Goal: Task Accomplishment & Management: Complete application form

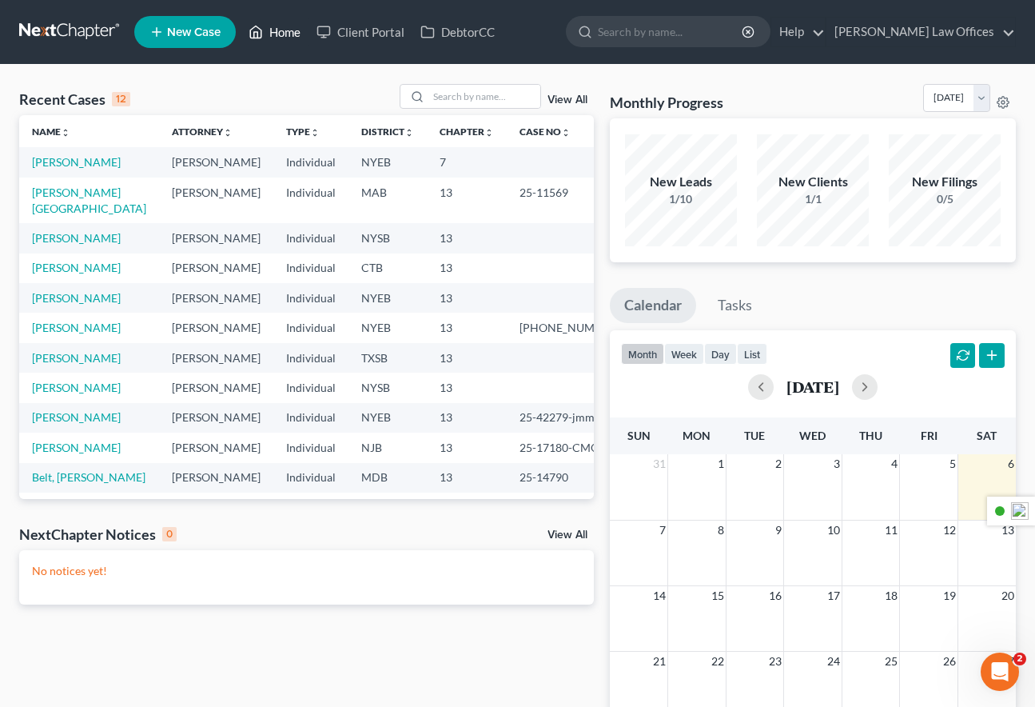
click at [293, 31] on link "Home" at bounding box center [275, 32] width 68 height 29
click at [365, 31] on link "Client Portal" at bounding box center [361, 32] width 104 height 29
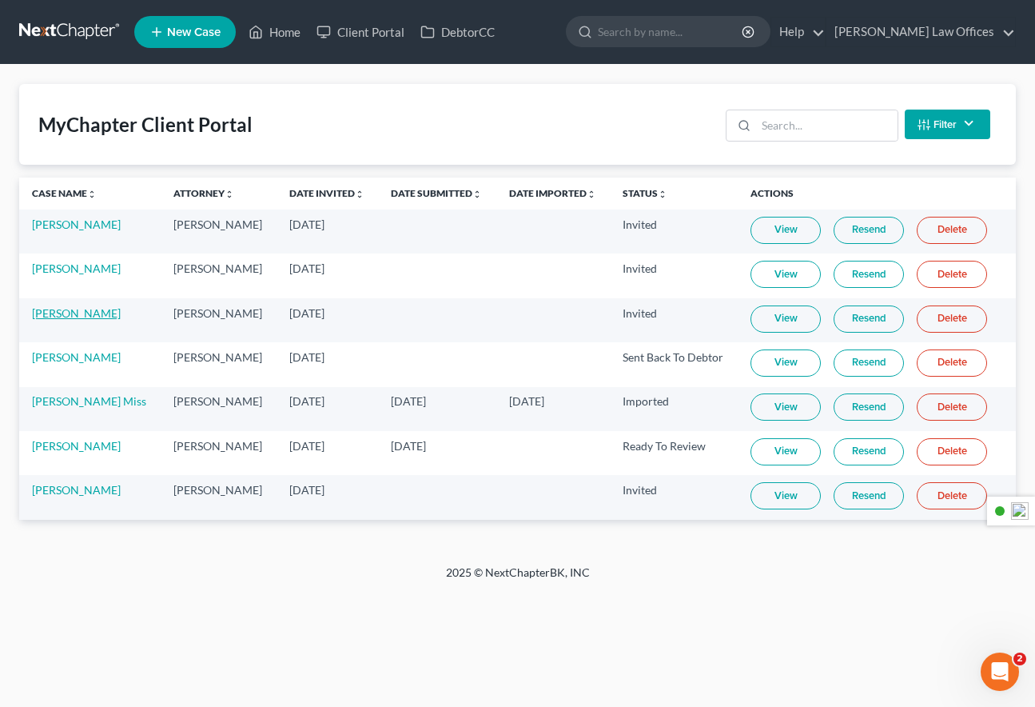
click at [78, 310] on link "Kerry Reid" at bounding box center [76, 313] width 89 height 14
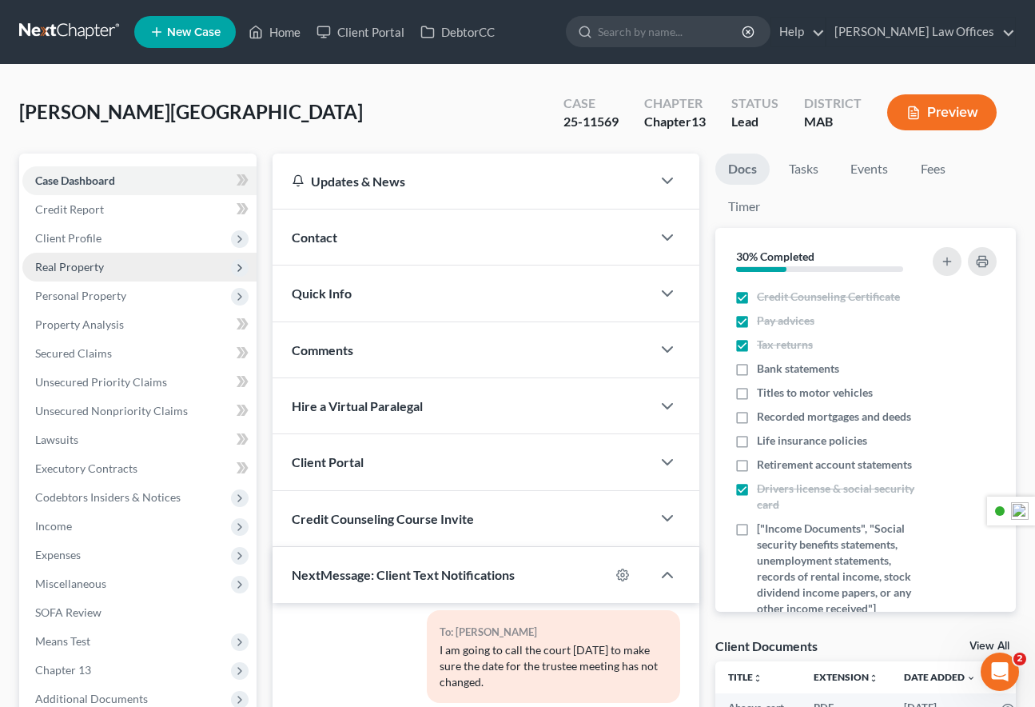
scroll to position [314, 0]
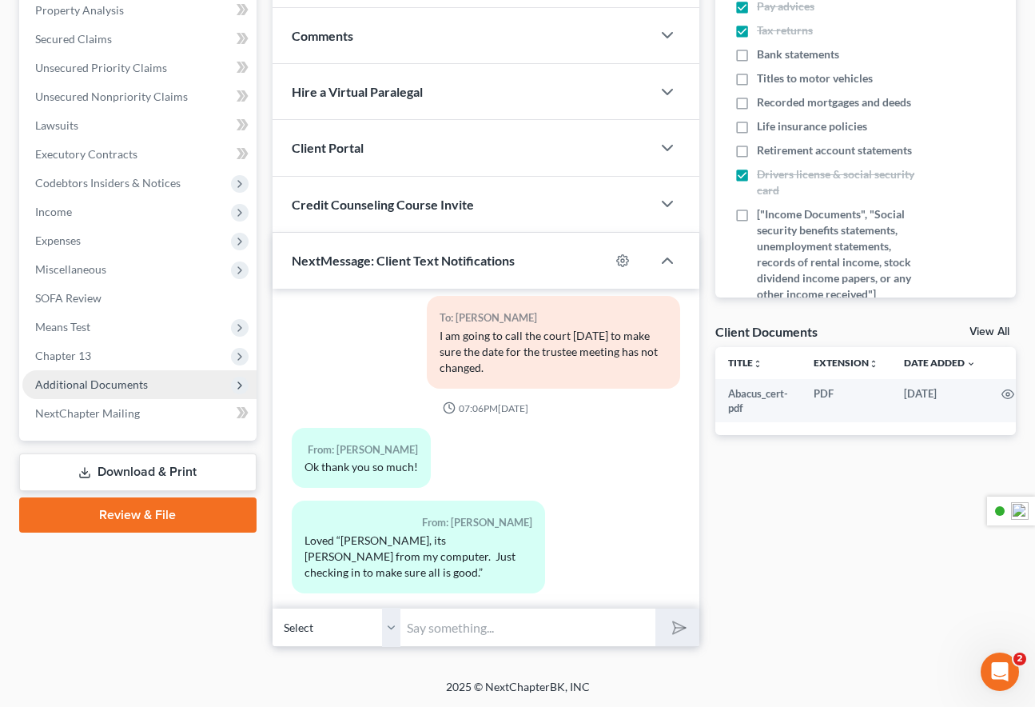
click at [114, 384] on span "Additional Documents" at bounding box center [91, 384] width 113 height 14
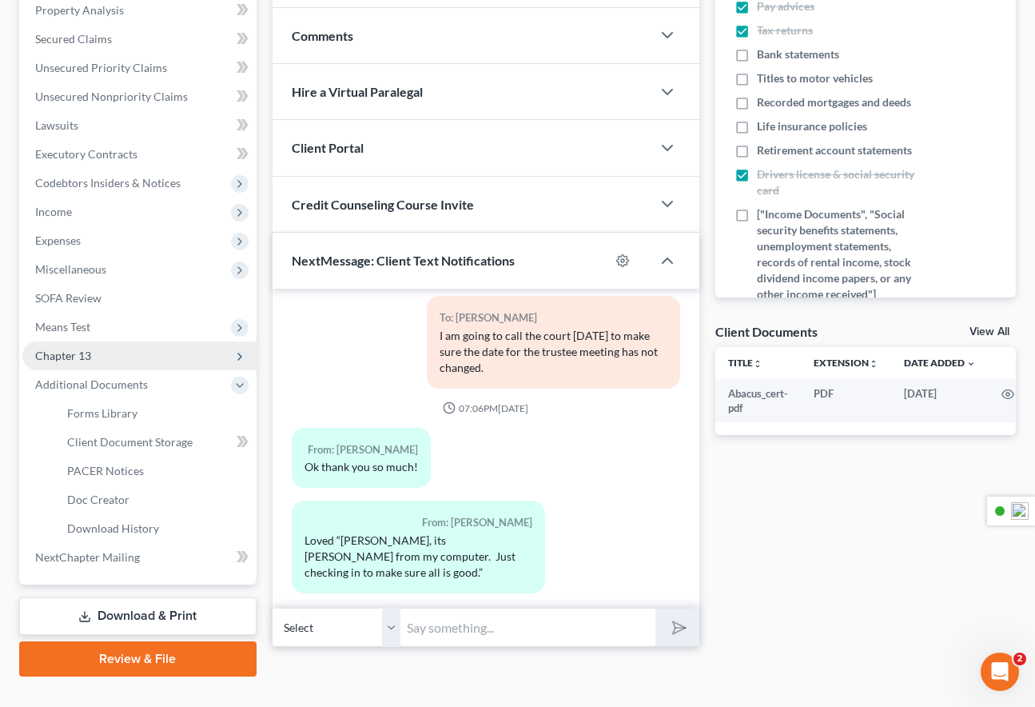
click at [82, 356] on span "Chapter 13" at bounding box center [63, 356] width 56 height 14
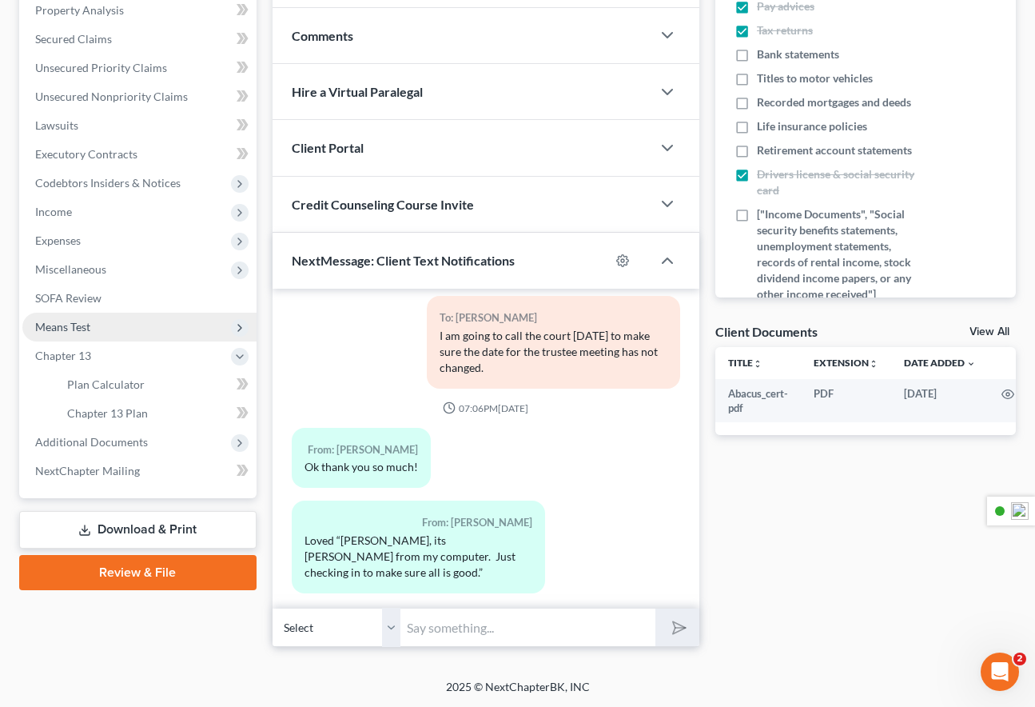
click at [79, 328] on span "Means Test" at bounding box center [62, 327] width 55 height 14
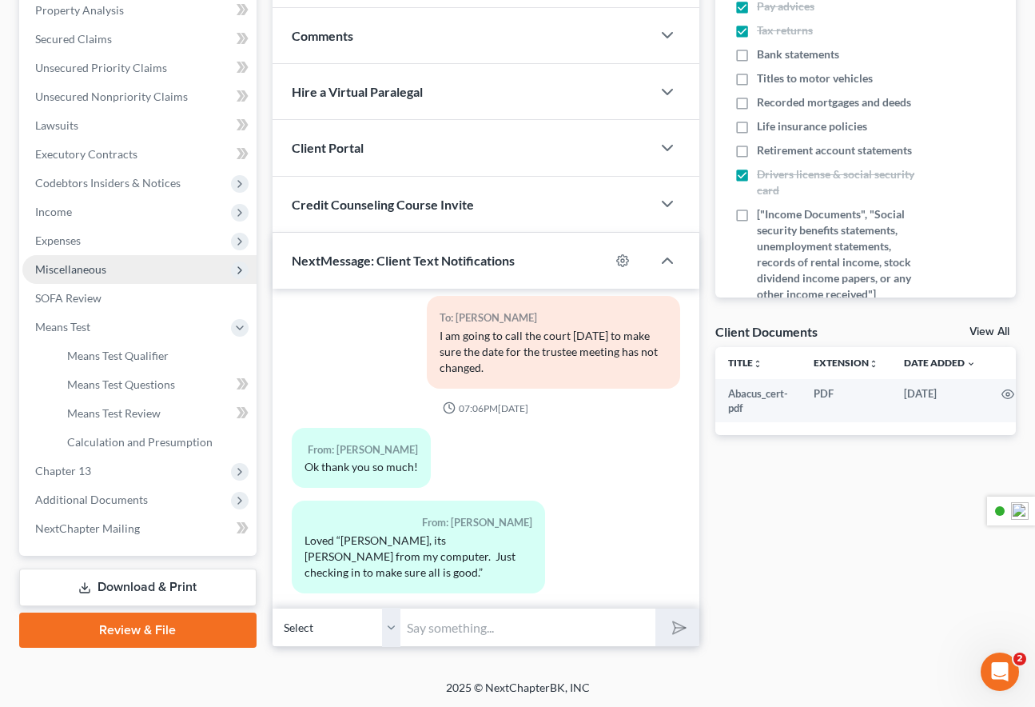
click at [95, 270] on span "Miscellaneous" at bounding box center [70, 269] width 71 height 14
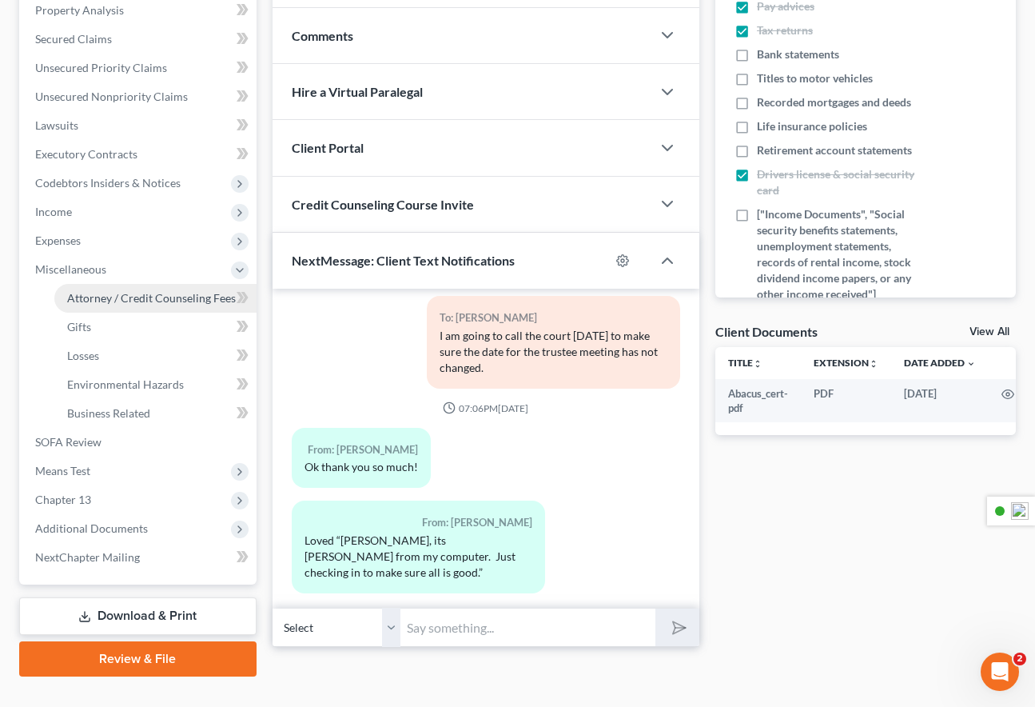
click at [114, 296] on span "Attorney / Credit Counseling Fees" at bounding box center [151, 298] width 169 height 14
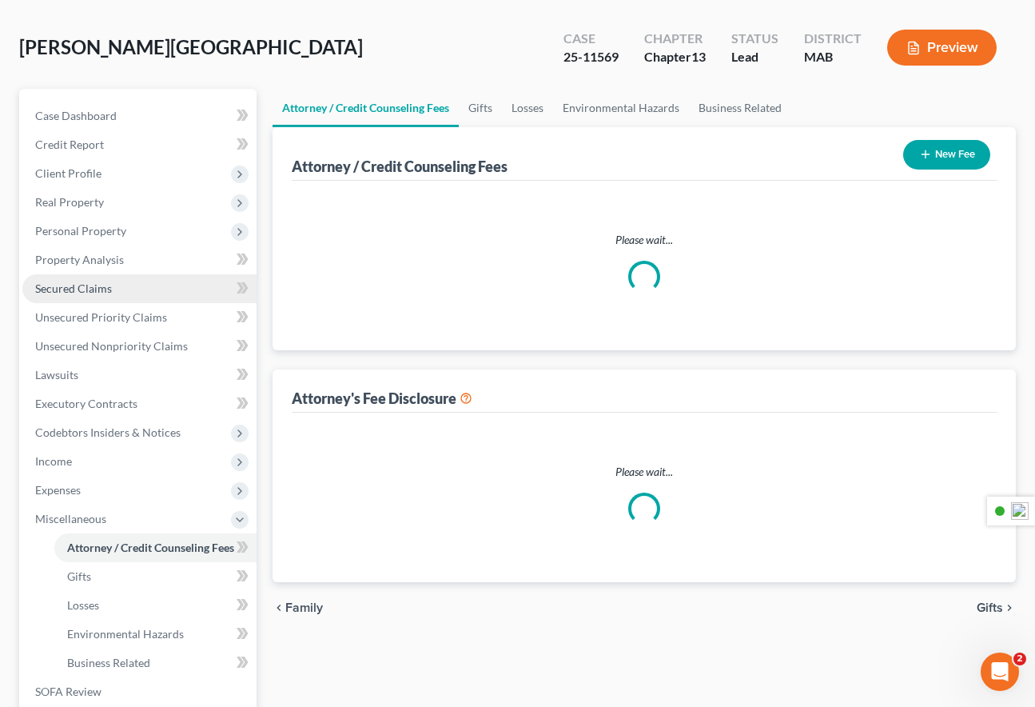
select select "0"
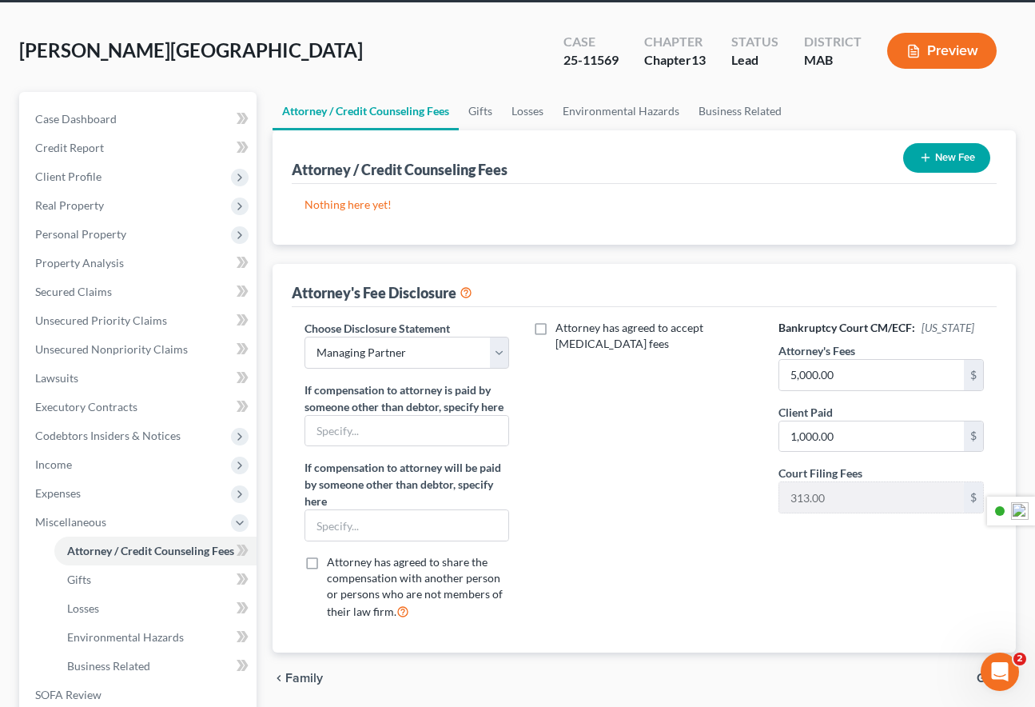
scroll to position [78, 0]
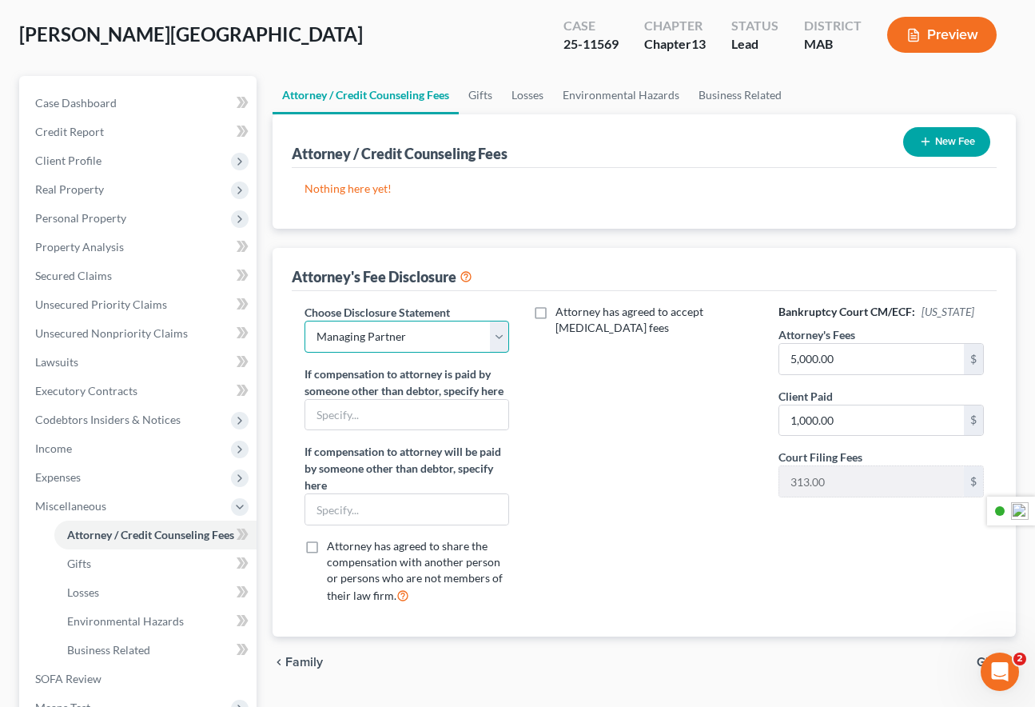
click at [425, 334] on select "Select Managing Partner" at bounding box center [407, 337] width 205 height 32
click at [305, 321] on select "Select Managing Partner" at bounding box center [407, 337] width 205 height 32
click at [556, 310] on label "Attorney has agreed to accept retainer fees" at bounding box center [655, 320] width 199 height 32
click at [562, 310] on input "Attorney has agreed to accept retainer fees" at bounding box center [567, 309] width 10 height 10
checkbox input "true"
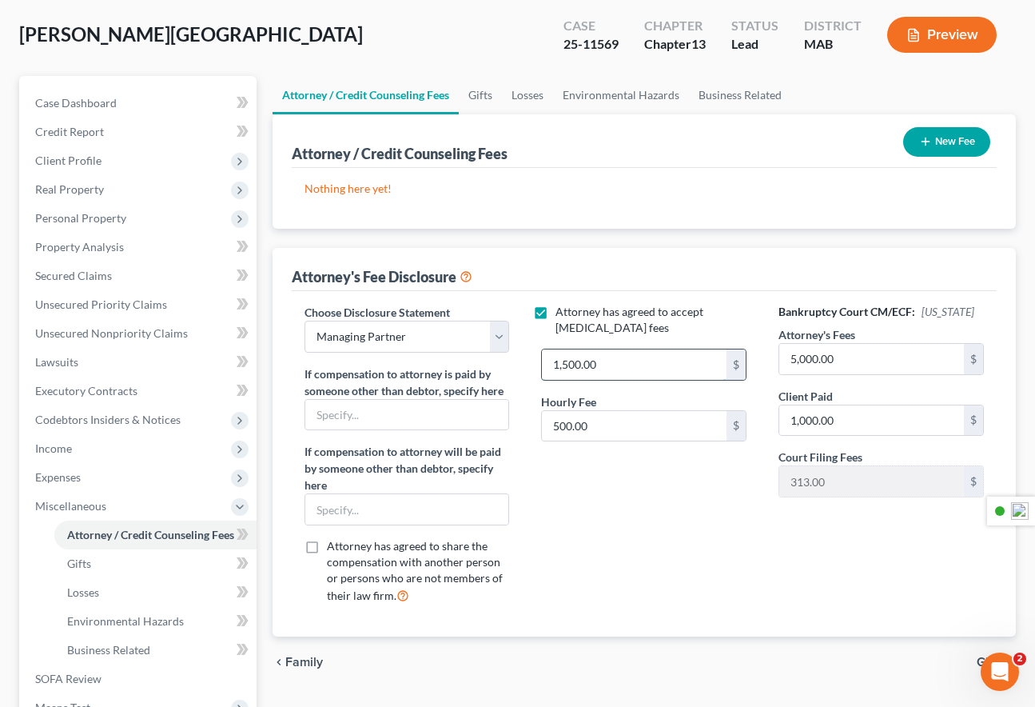
click at [580, 365] on input "1,500.00" at bounding box center [634, 364] width 185 height 30
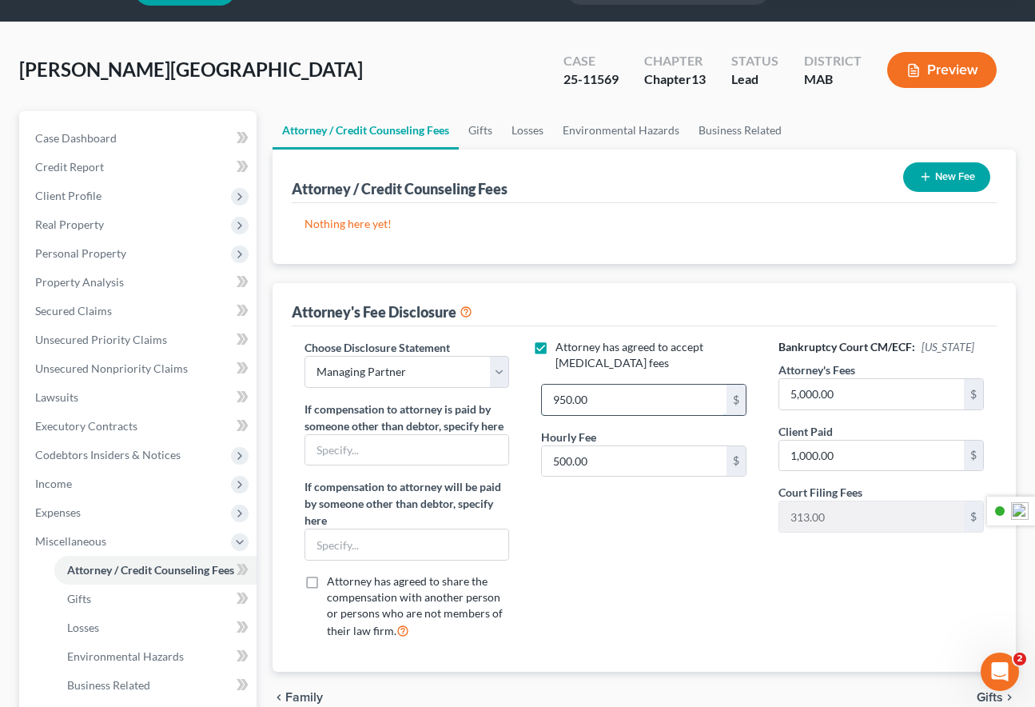
scroll to position [38, 0]
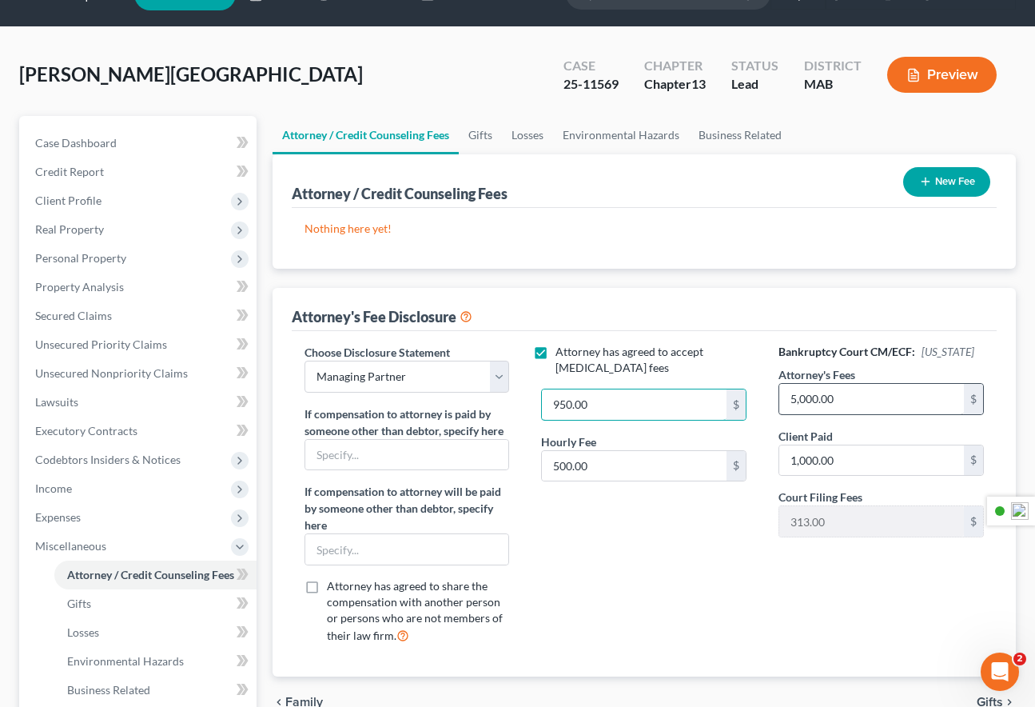
type input "950.00"
click at [848, 414] on input "5,000.00" at bounding box center [871, 399] width 185 height 30
drag, startPoint x: 846, startPoint y: 416, endPoint x: 781, endPoint y: 415, distance: 64.8
click at [781, 414] on input "5,000.00" at bounding box center [871, 399] width 185 height 30
type input "3,800"
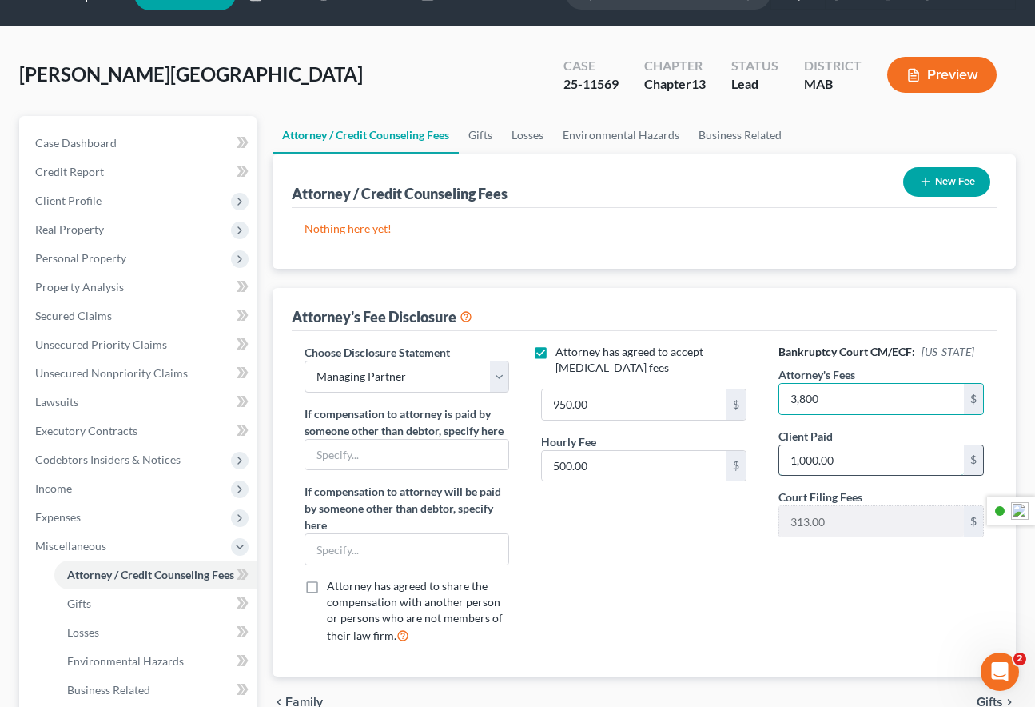
click at [857, 474] on input "1,000.00" at bounding box center [871, 460] width 185 height 30
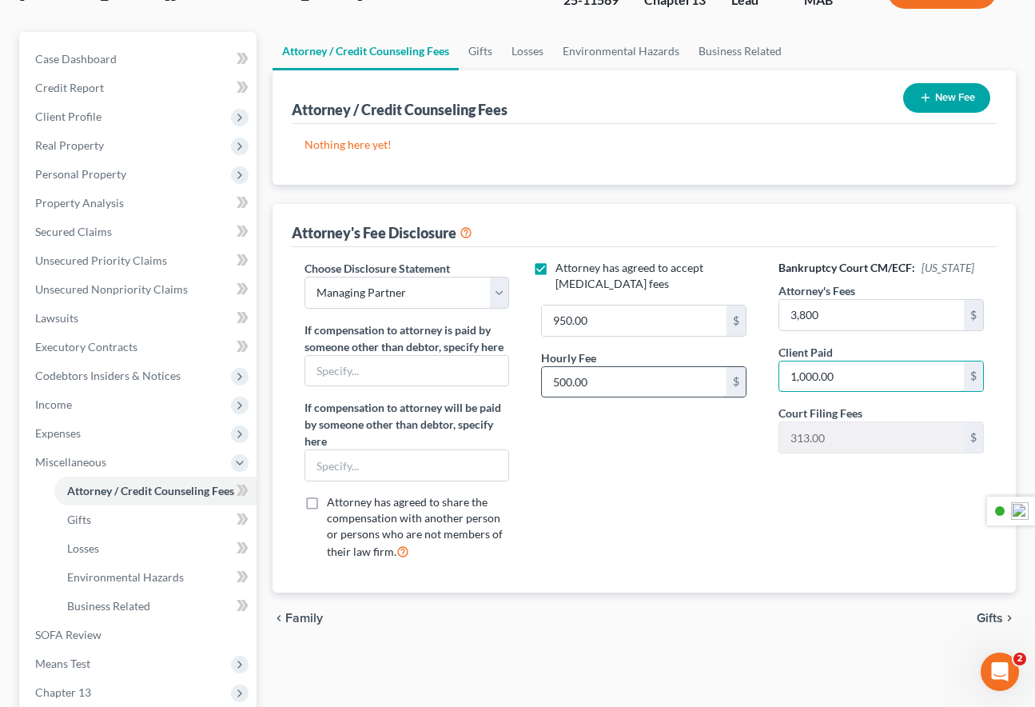
scroll to position [125, 0]
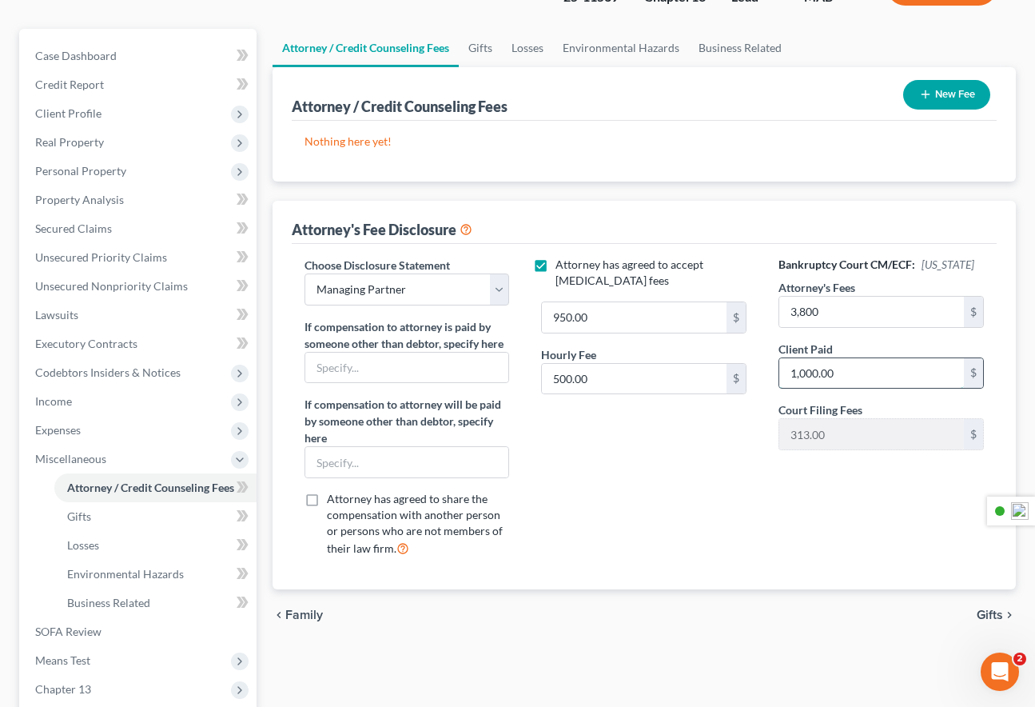
click at [854, 385] on input "1,000.00" at bounding box center [871, 373] width 185 height 30
drag, startPoint x: 848, startPoint y: 385, endPoint x: 769, endPoint y: 387, distance: 79.2
click at [769, 387] on div "Bankruptcy Court CM/ECF: Massachusetts Attorney's Fees 3,800 $ Client Paid 1,00…" at bounding box center [881, 413] width 237 height 313
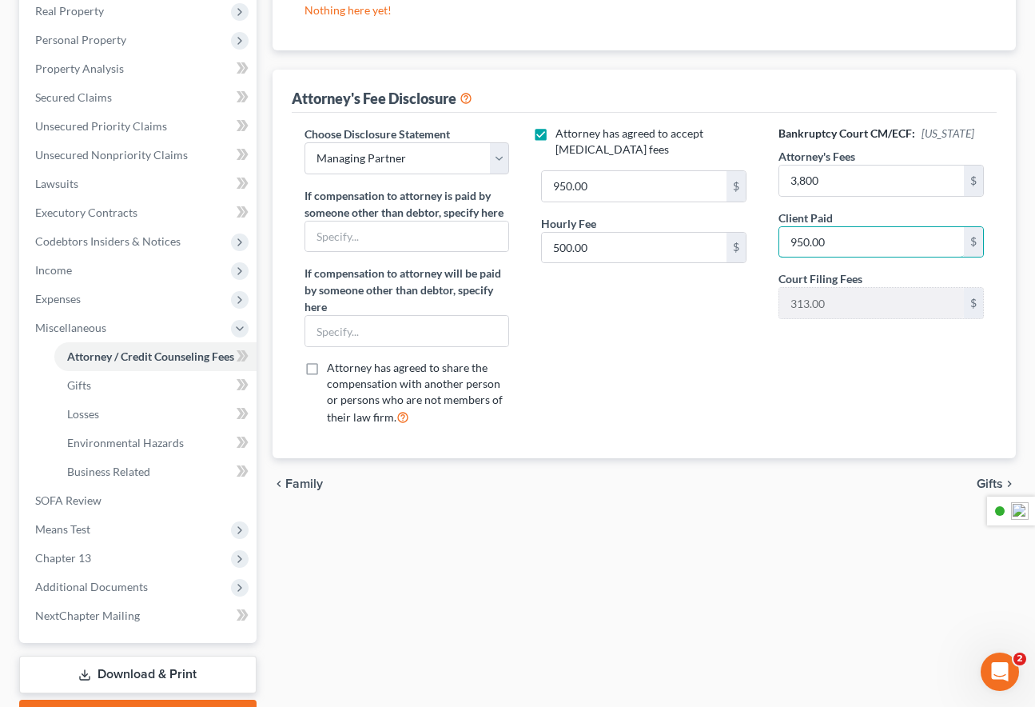
scroll to position [261, 0]
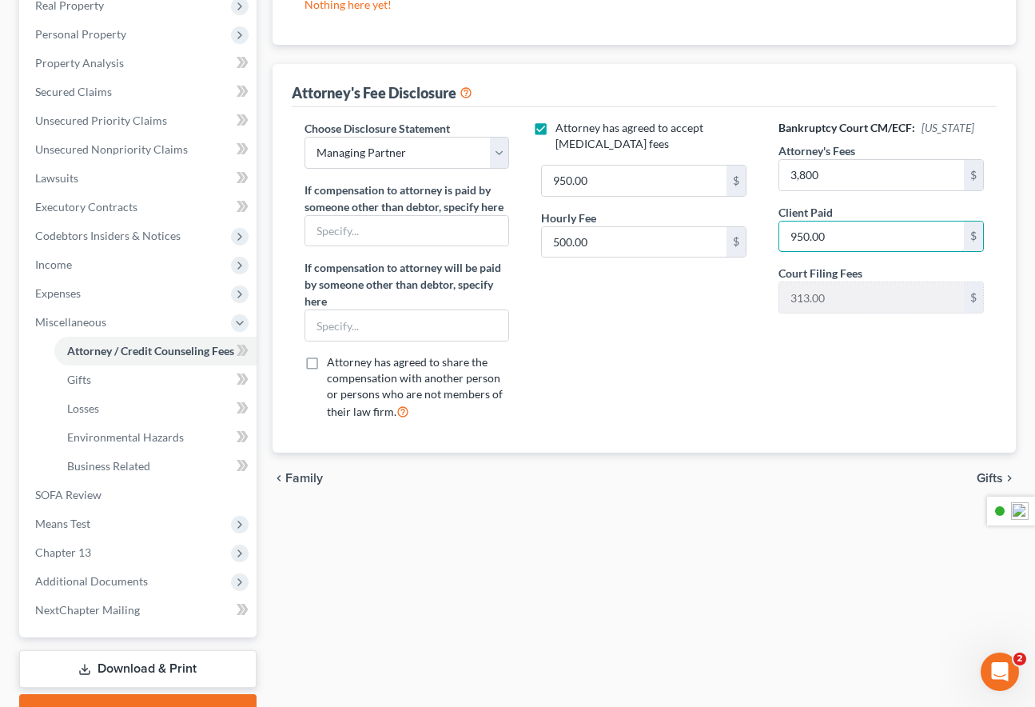
type input "950.00"
click at [999, 477] on span "Gifts" at bounding box center [990, 478] width 26 height 13
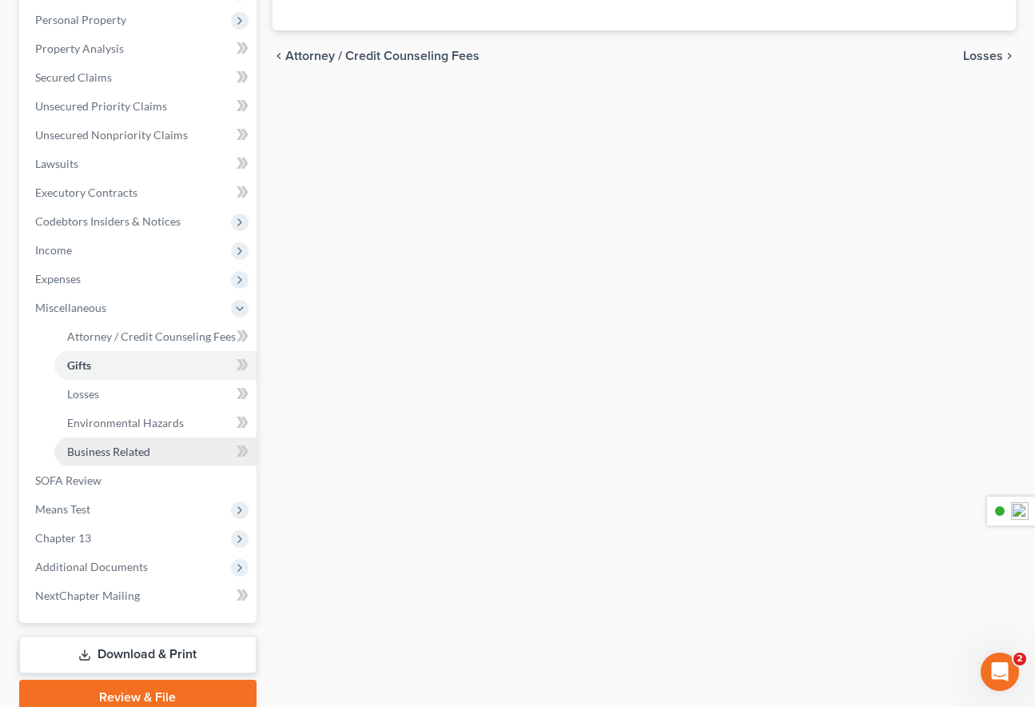
scroll to position [343, 0]
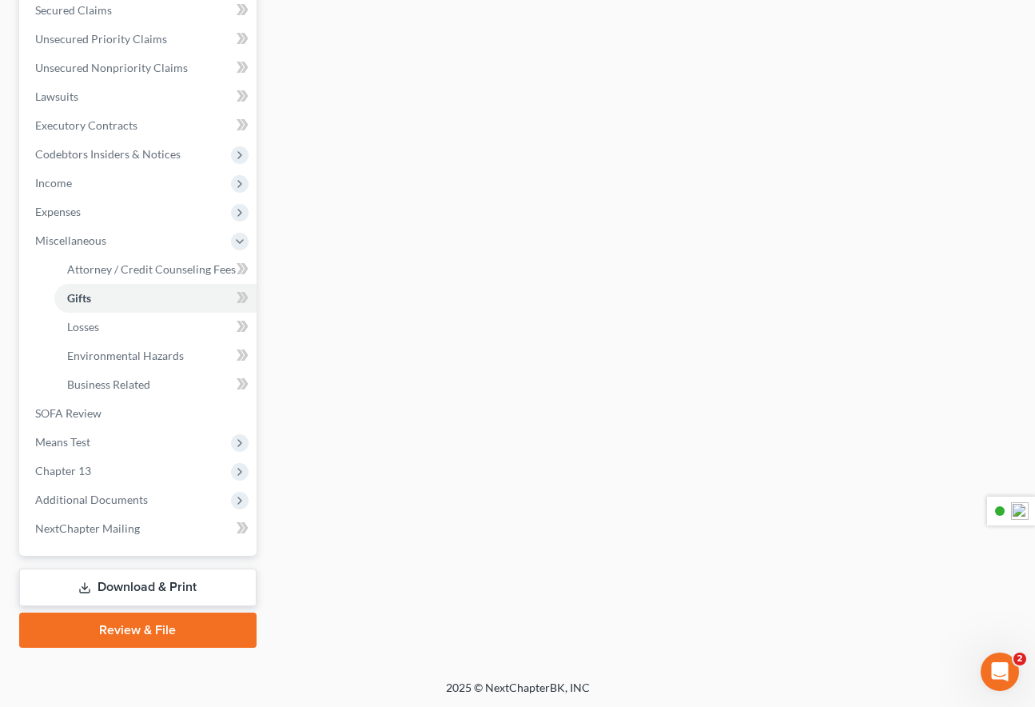
click at [182, 584] on link "Download & Print" at bounding box center [137, 587] width 237 height 38
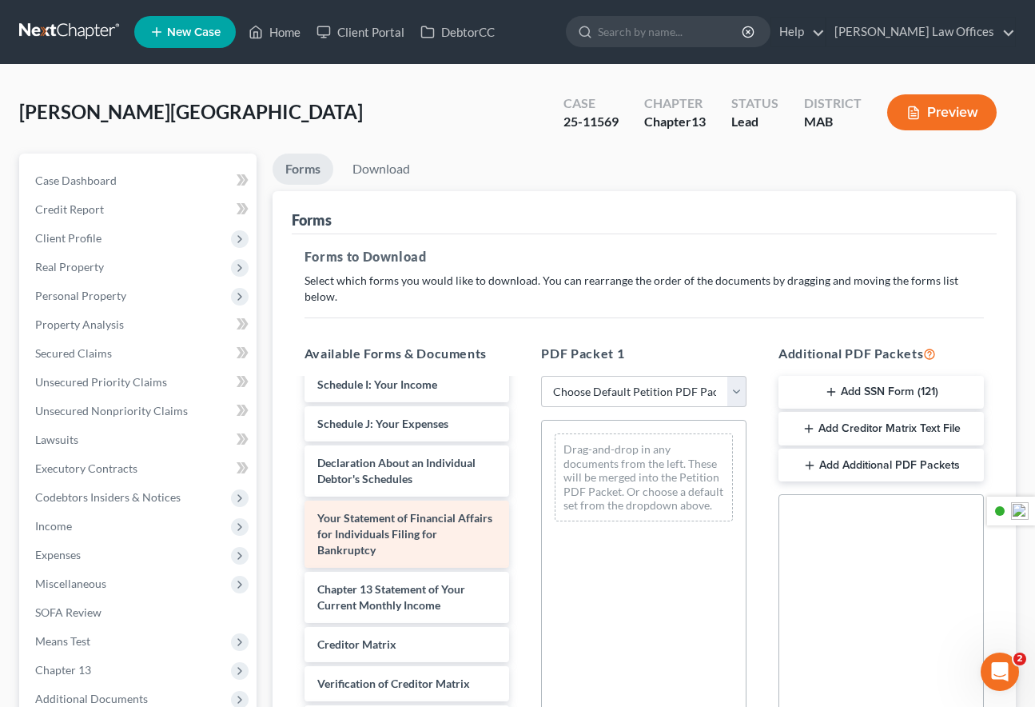
scroll to position [280, 0]
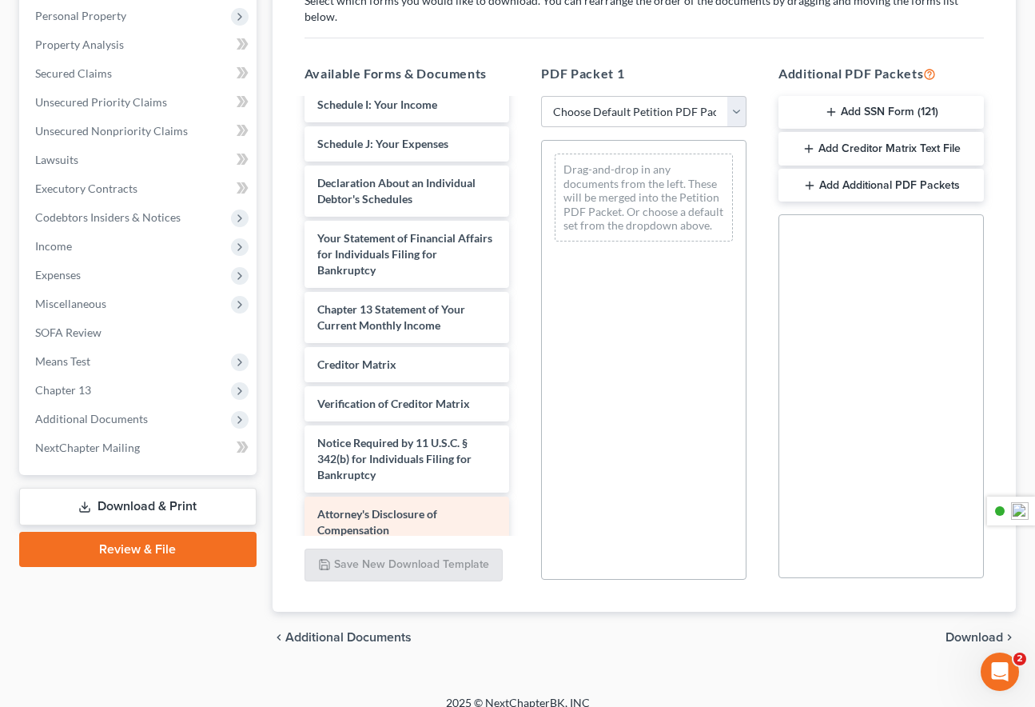
click at [405, 507] on span "Attorney's Disclosure of Compensation" at bounding box center [377, 522] width 120 height 30
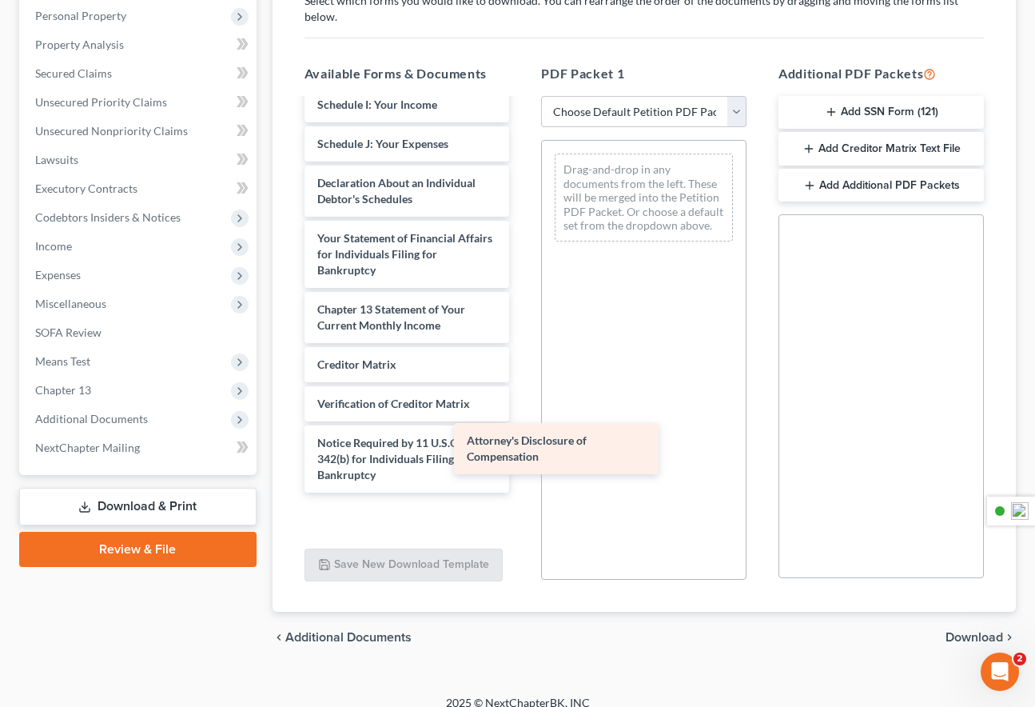
scroll to position [406, 0]
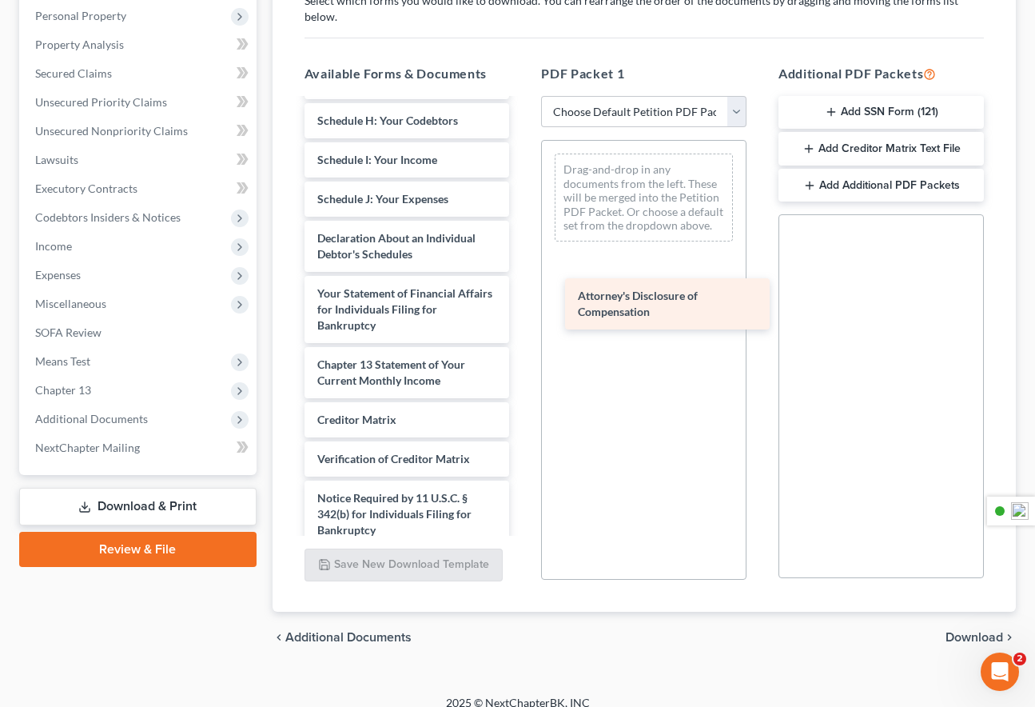
drag, startPoint x: 410, startPoint y: 492, endPoint x: 680, endPoint y: 290, distance: 336.9
click at [523, 290] on div "Attorney's Disclosure of Compensation Abacus_cert-pdf Voluntary Petition for In…" at bounding box center [407, 121] width 231 height 854
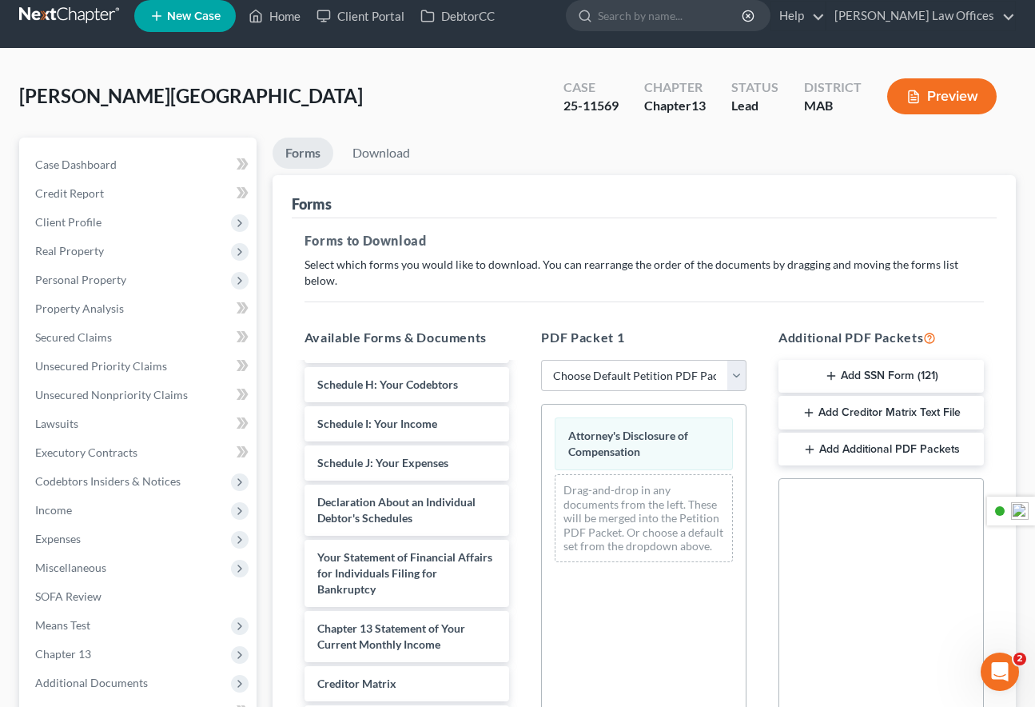
scroll to position [0, 0]
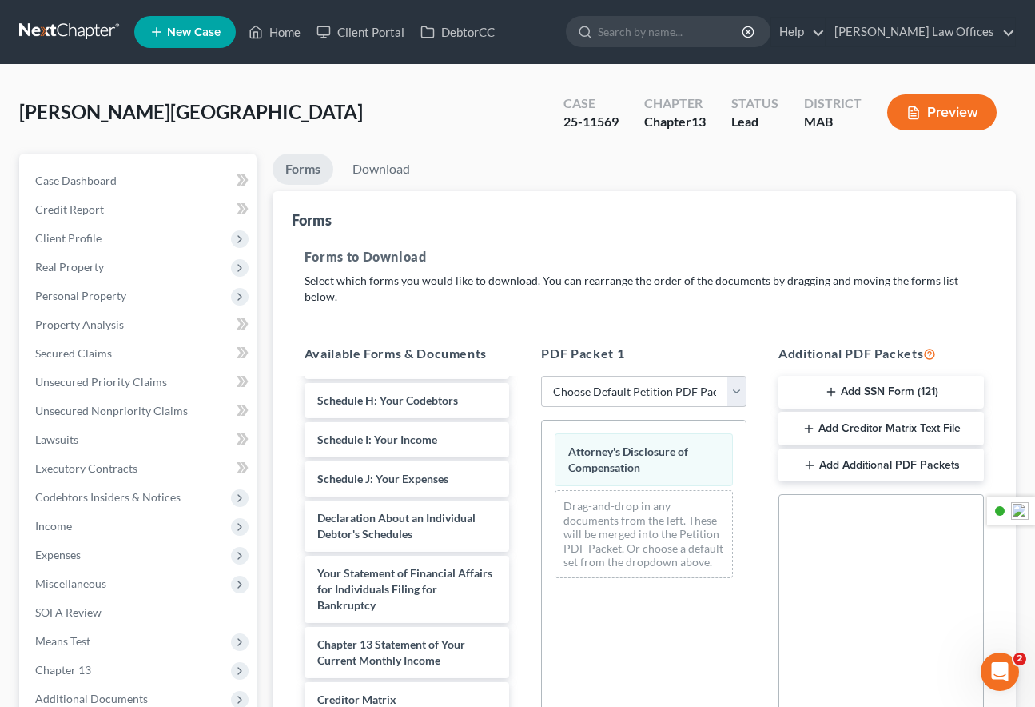
click at [926, 117] on button "Preview" at bounding box center [942, 112] width 110 height 36
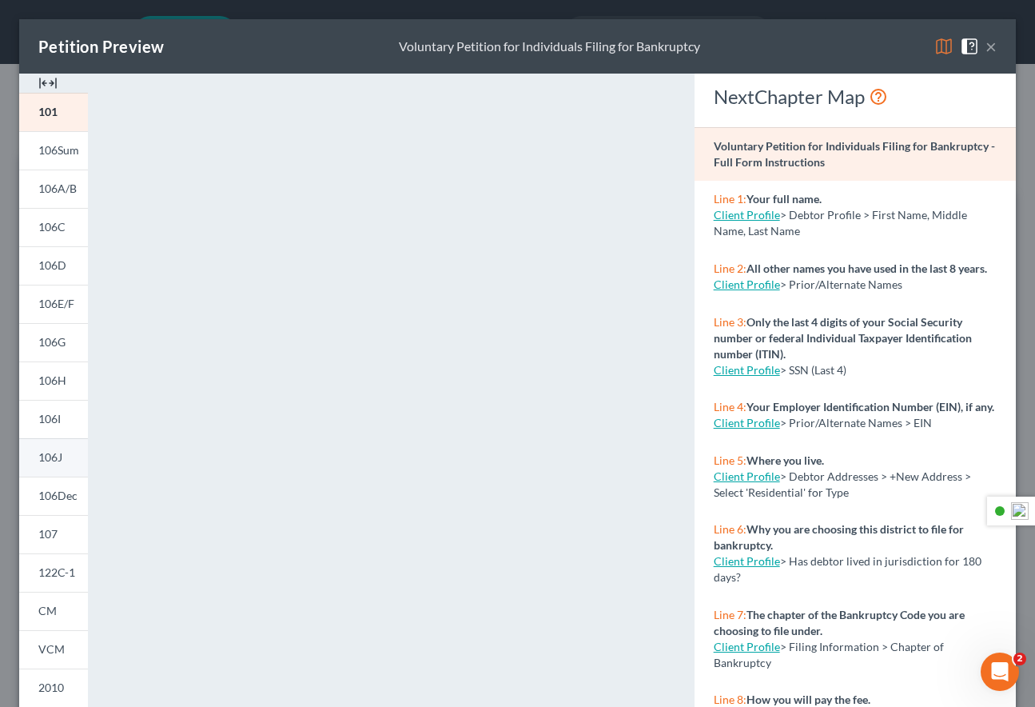
scroll to position [194, 0]
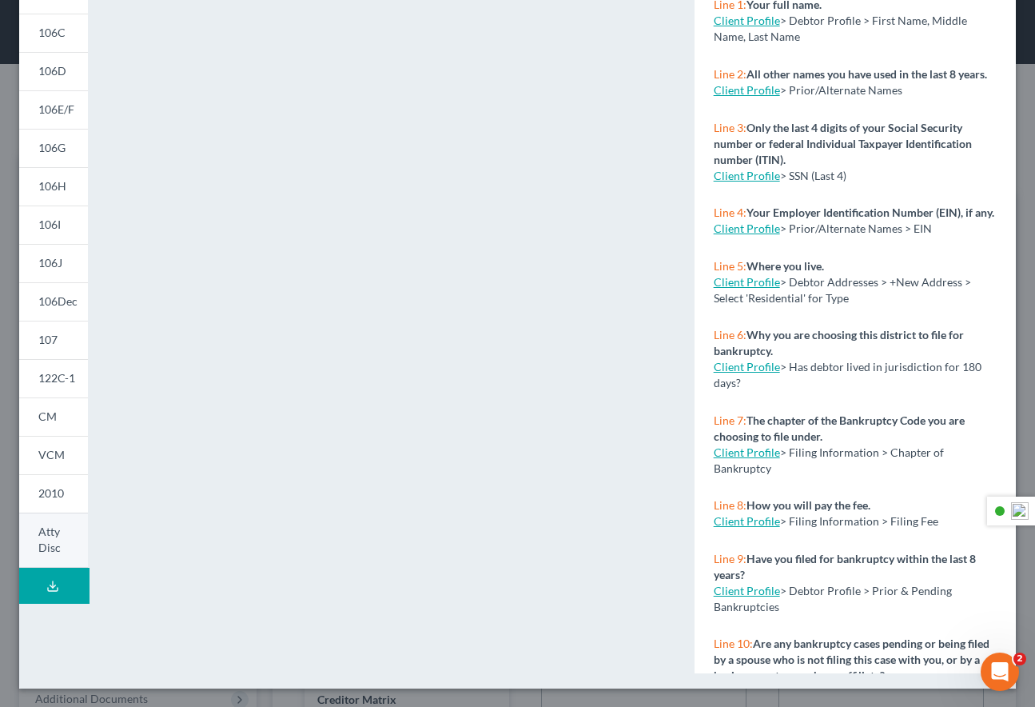
click at [61, 529] on span "Atty Disc" at bounding box center [49, 539] width 22 height 30
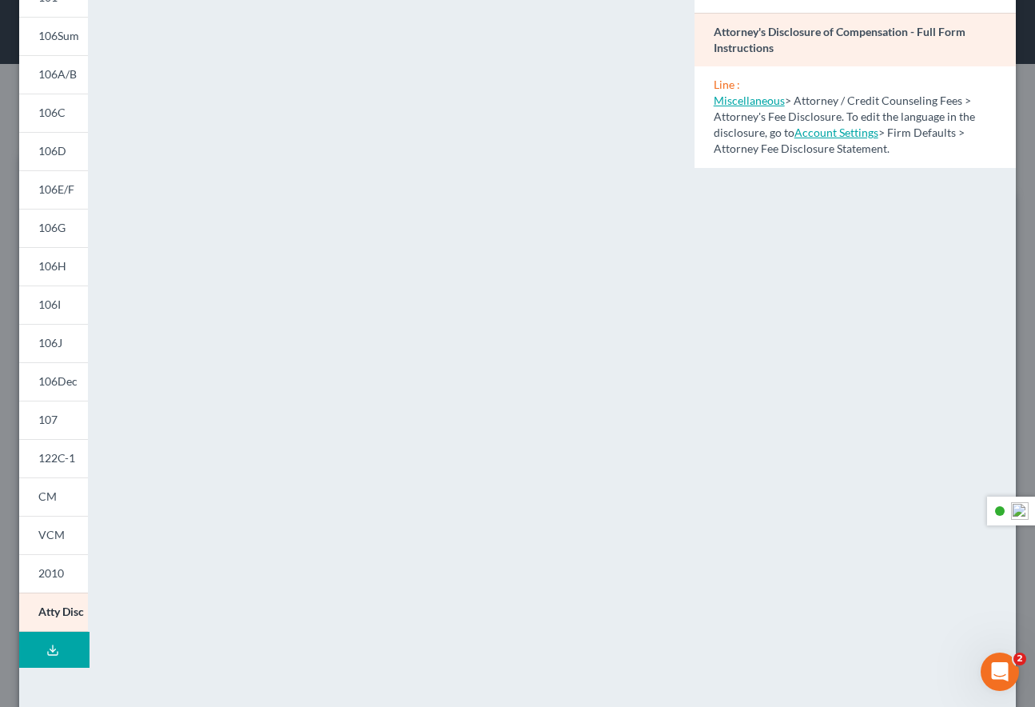
scroll to position [124, 0]
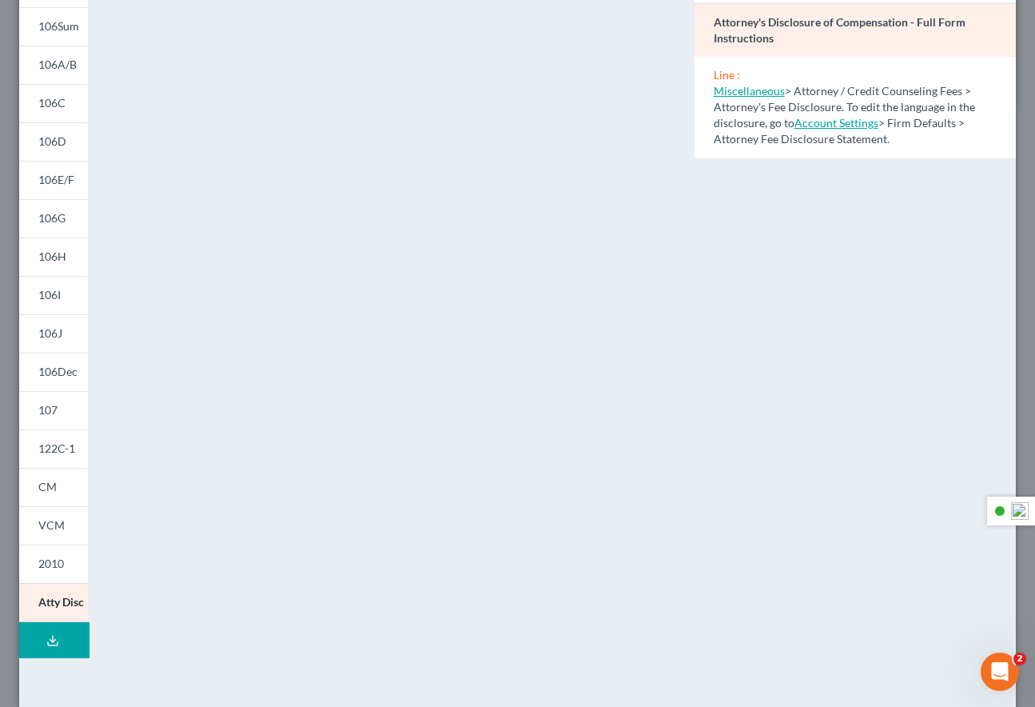
scroll to position [261, 0]
select select "0"
